Goal: Task Accomplishment & Management: Manage account settings

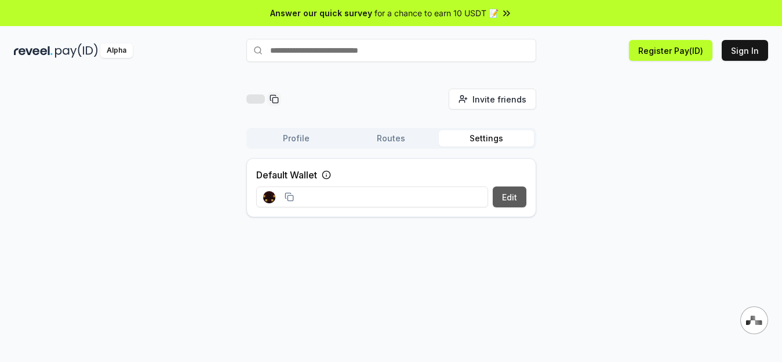
click at [497, 196] on button "Edit" at bounding box center [510, 197] width 34 height 21
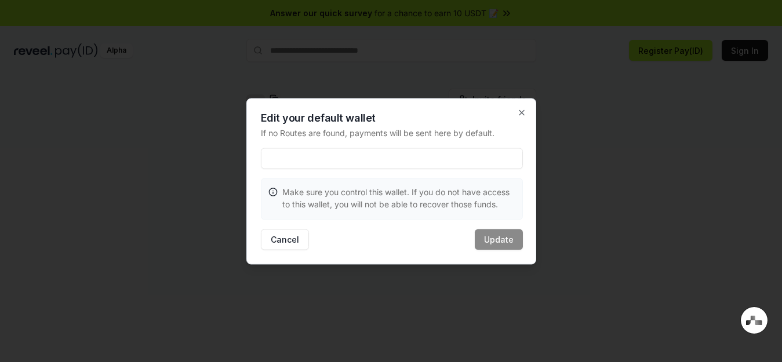
click at [311, 202] on p "Make sure you control this wallet. If you do not have access to this wallet, yo…" at bounding box center [398, 198] width 233 height 24
click at [384, 147] on div "Edit your default wallet If no Routes are found, payments will be sent here by …" at bounding box center [391, 181] width 290 height 166
click at [375, 153] on input at bounding box center [392, 158] width 262 height 21
click at [324, 155] on input at bounding box center [392, 158] width 262 height 21
click at [523, 109] on icon "button" at bounding box center [521, 112] width 9 height 9
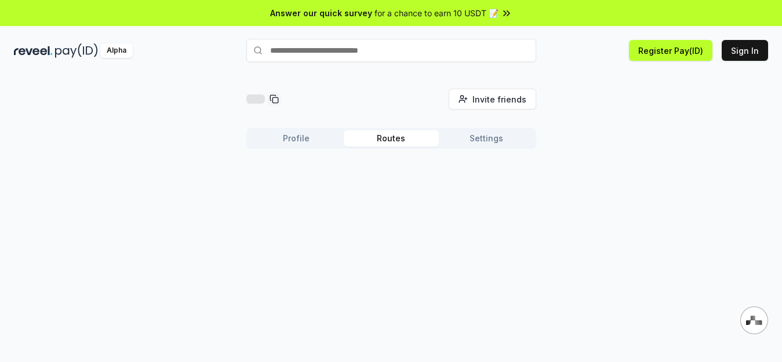
click at [392, 140] on button "Routes" at bounding box center [391, 138] width 95 height 16
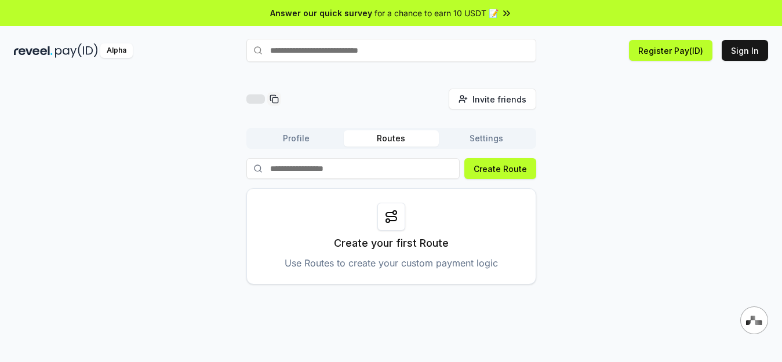
click at [286, 145] on button "Profile" at bounding box center [296, 138] width 95 height 16
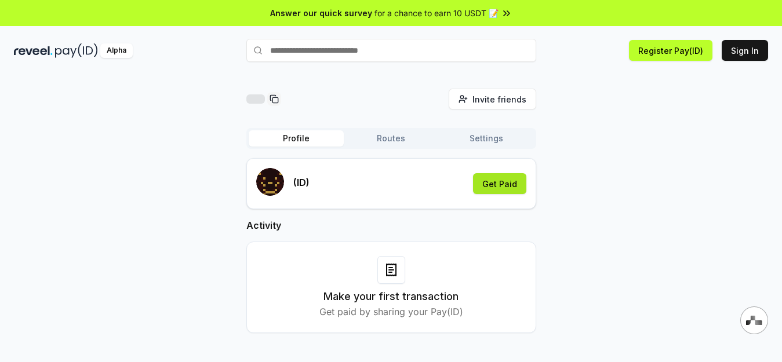
click at [507, 186] on button "Get Paid" at bounding box center [499, 183] width 53 height 21
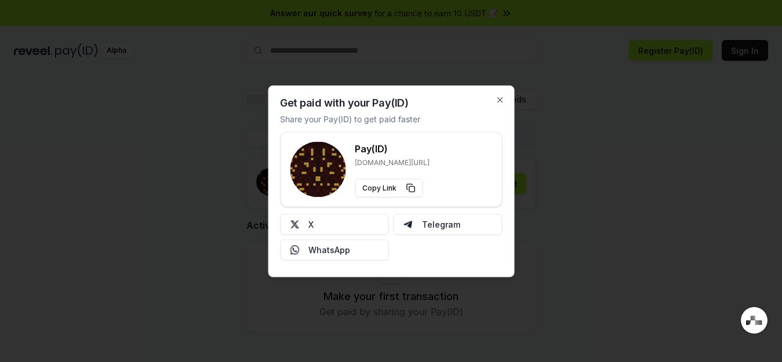
click at [500, 95] on div "Get paid with your Pay(ID) Share your Pay(ID) to get paid faster Pay(ID) [DOMAI…" at bounding box center [391, 181] width 246 height 192
click at [500, 96] on icon "button" at bounding box center [499, 99] width 9 height 9
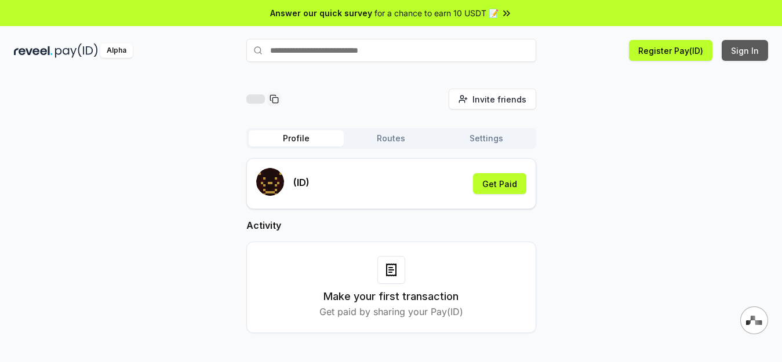
click at [730, 48] on button "Sign In" at bounding box center [745, 50] width 46 height 21
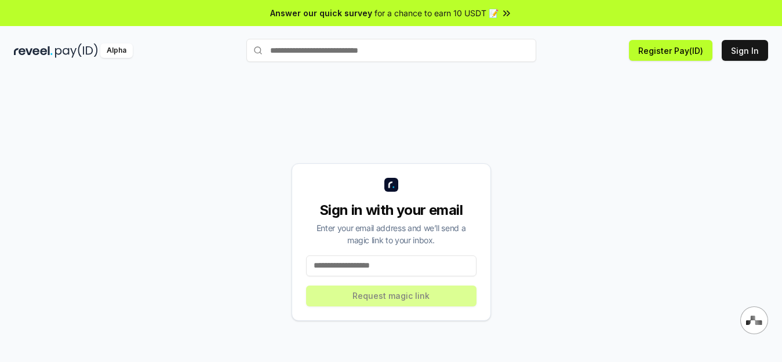
click at [389, 264] on input at bounding box center [391, 266] width 171 height 21
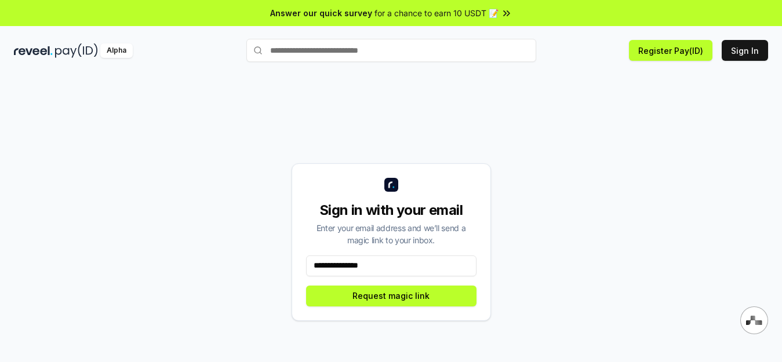
type input "**********"
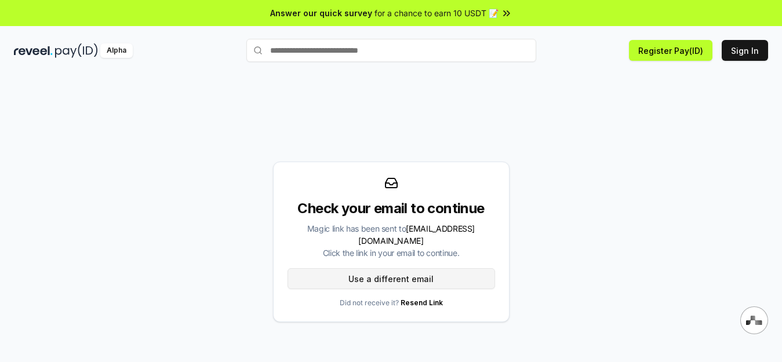
click at [408, 273] on button "Use a different email" at bounding box center [392, 279] width 208 height 21
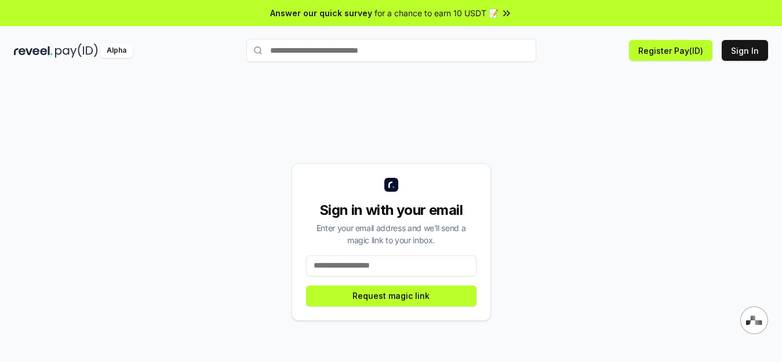
click at [368, 264] on input at bounding box center [391, 266] width 171 height 21
click at [728, 50] on button "Sign In" at bounding box center [745, 50] width 46 height 21
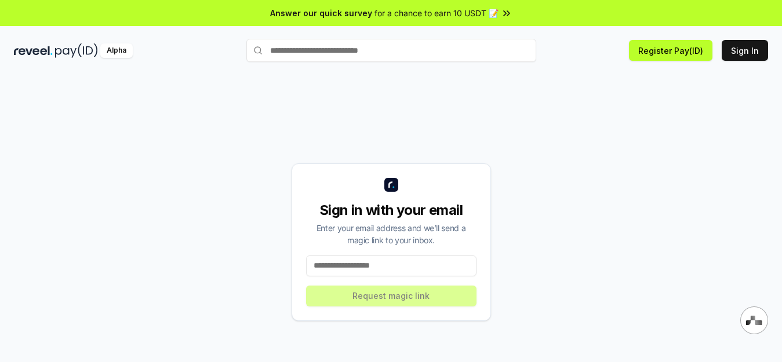
click at [413, 267] on input at bounding box center [391, 266] width 171 height 21
